Goal: Information Seeking & Learning: Learn about a topic

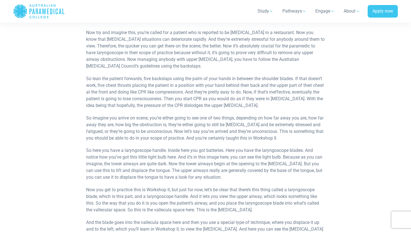
click at [197, 127] on p "So imagine you arrive on scene, you’re either going to see one of two things, d…" at bounding box center [205, 128] width 238 height 27
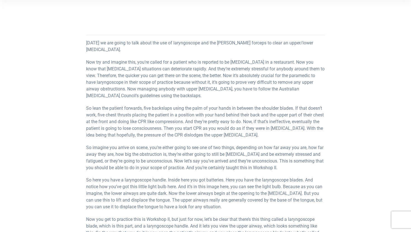
scroll to position [219, 0]
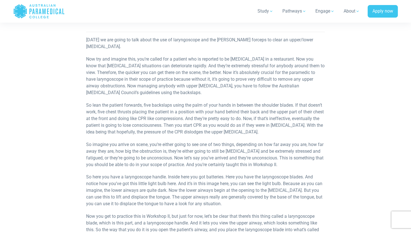
click at [166, 155] on p "So imagine you arrive on scene, you’re either going to see one of two things, d…" at bounding box center [205, 154] width 238 height 27
click at [209, 158] on p "So imagine you arrive on scene, you’re either going to see one of two things, d…" at bounding box center [205, 154] width 238 height 27
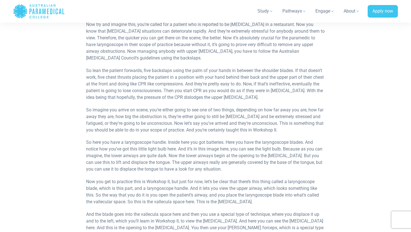
click at [187, 169] on p "So here you have a laryngoscope handle. Inside here you got batteries. Here you…" at bounding box center [205, 156] width 238 height 34
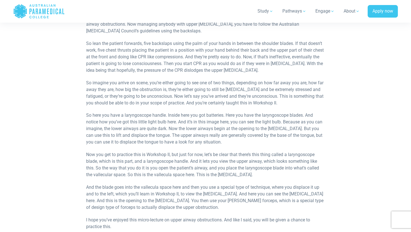
scroll to position [285, 0]
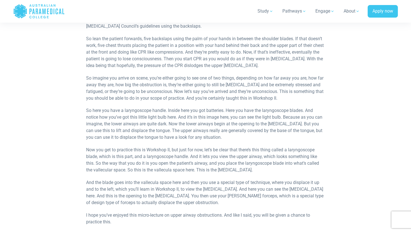
click at [153, 120] on p "So here you have a laryngoscope handle. Inside here you got batteries. Here you…" at bounding box center [205, 124] width 238 height 34
click at [140, 129] on p "So here you have a laryngoscope handle. Inside here you got batteries. Here you…" at bounding box center [205, 124] width 238 height 34
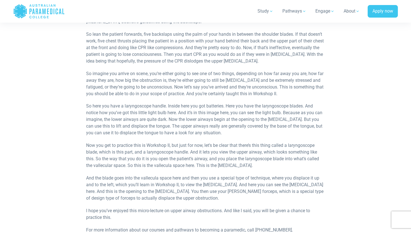
scroll to position [290, 0]
click at [206, 114] on p "So here you have a laryngoscope handle. Inside here you got batteries. Here you…" at bounding box center [205, 120] width 238 height 34
click at [188, 126] on p "So here you have a laryngoscope handle. Inside here you got batteries. Here you…" at bounding box center [205, 120] width 238 height 34
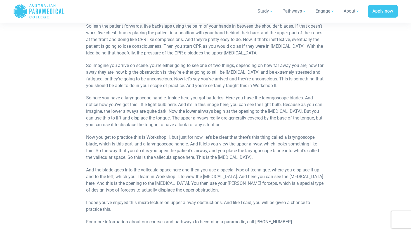
scroll to position [299, 0]
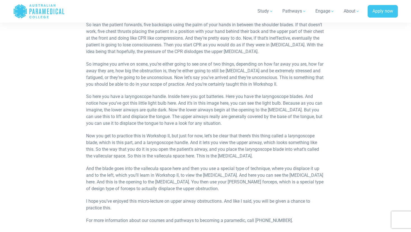
click at [191, 139] on p "Now you get to practice this is Workshop II, but just for now, let’s be clear t…" at bounding box center [205, 146] width 238 height 27
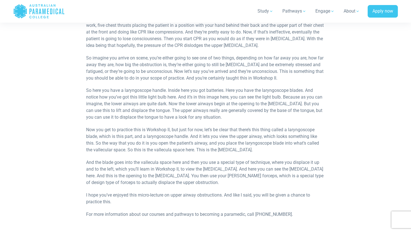
scroll to position [306, 0]
